Goal: Task Accomplishment & Management: Use online tool/utility

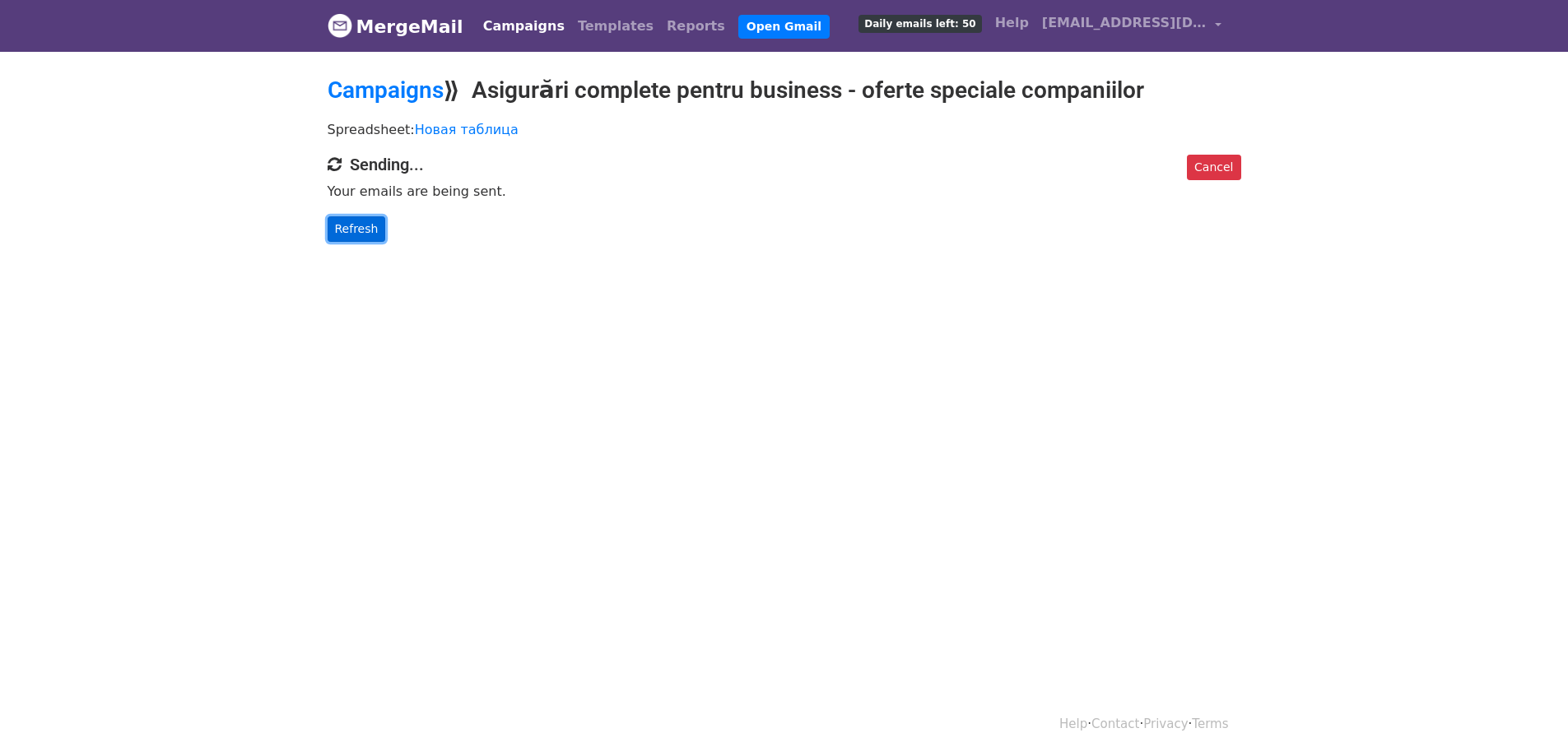
click at [368, 232] on link "Refresh" at bounding box center [357, 229] width 59 height 25
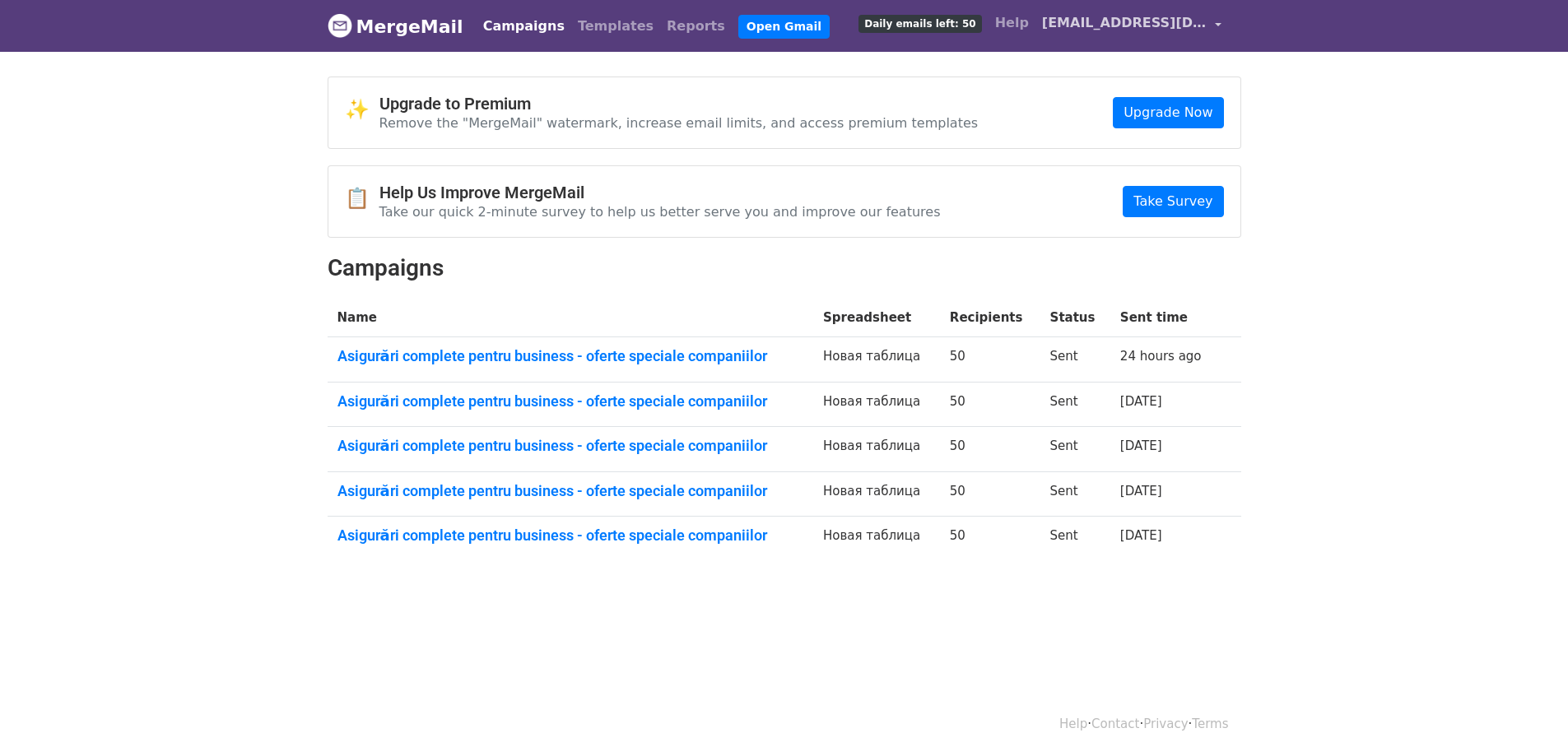
click at [1217, 25] on link "[EMAIL_ADDRESS][DOMAIN_NAME]" at bounding box center [1132, 26] width 193 height 39
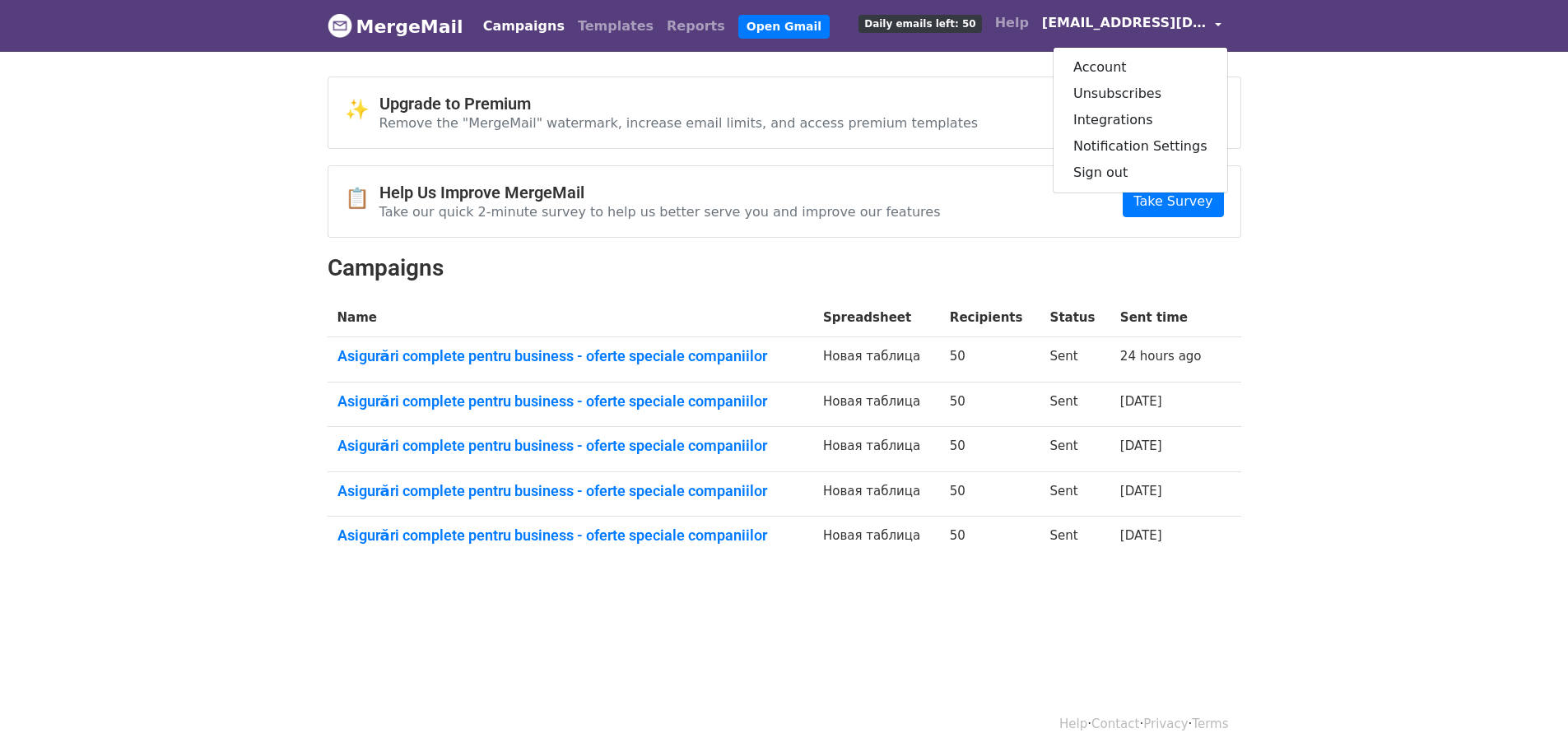
click at [1217, 25] on link "[EMAIL_ADDRESS][DOMAIN_NAME]" at bounding box center [1132, 26] width 193 height 39
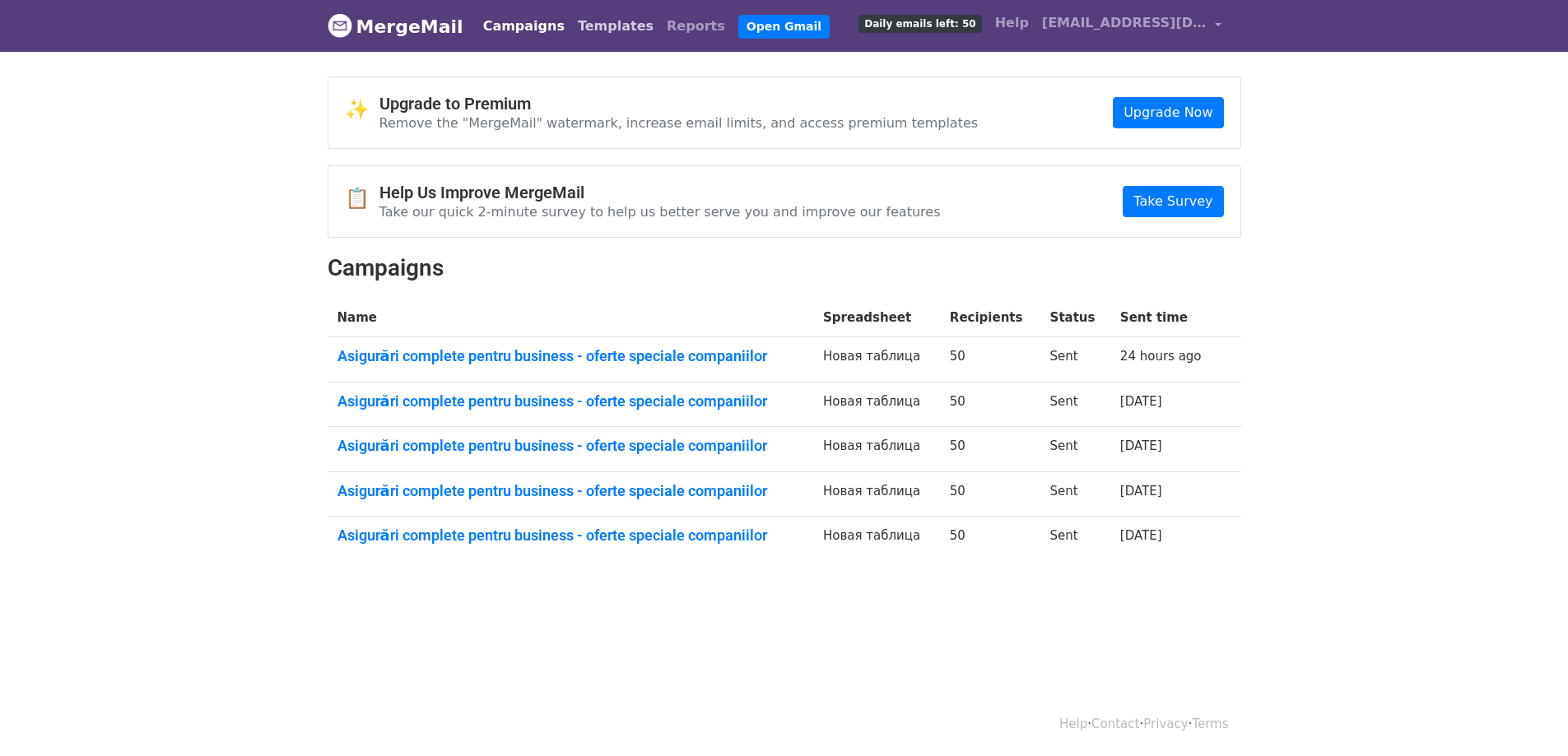
click at [594, 25] on link "Templates" at bounding box center [615, 26] width 89 height 33
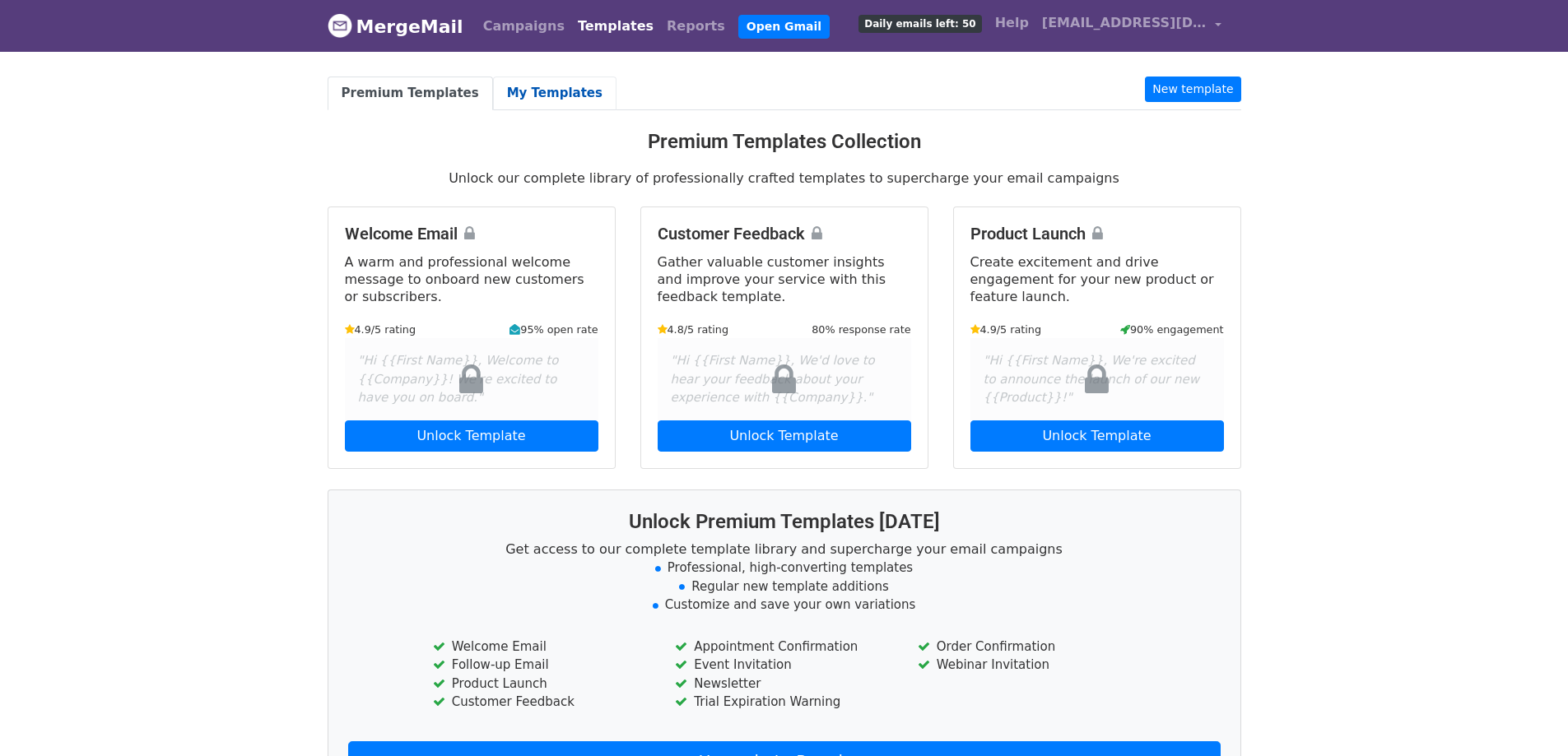
click at [555, 89] on link "My Templates" at bounding box center [554, 93] width 123 height 34
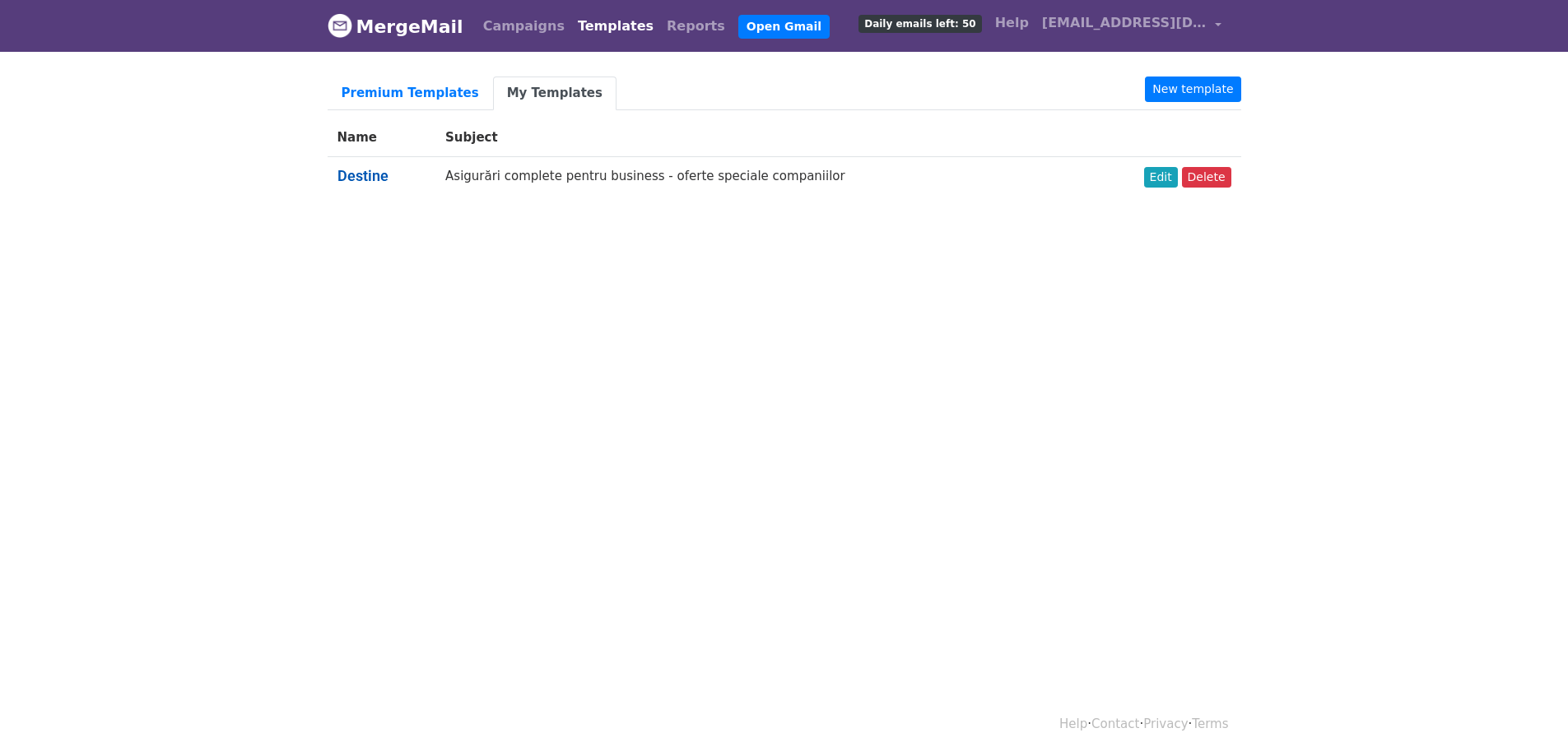
click at [379, 177] on link "Destine" at bounding box center [362, 176] width 51 height 17
